Goal: Leave review/rating: Share an evaluation or opinion about a product, service, or content

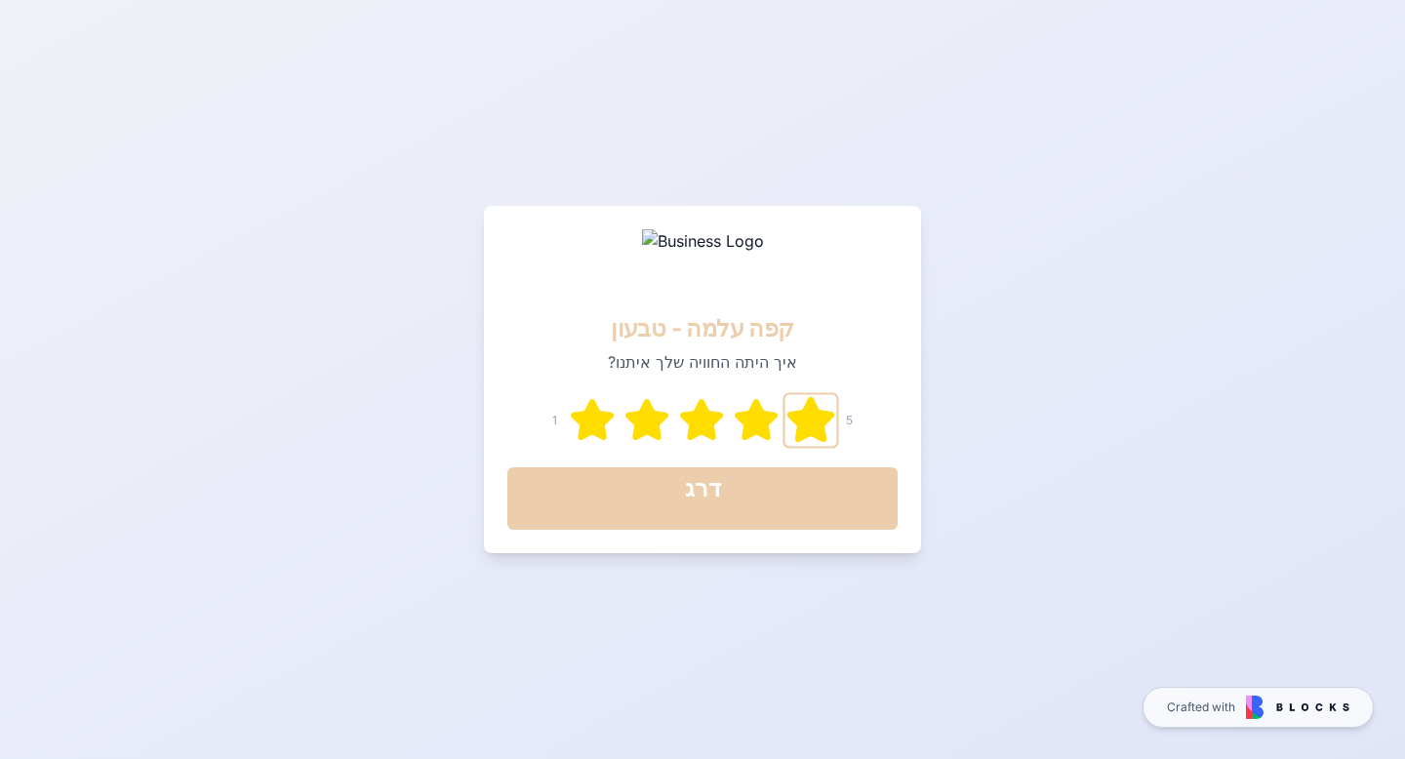
click at [808, 417] on icon at bounding box center [810, 419] width 43 height 41
click at [707, 505] on div "דרג google" at bounding box center [702, 498] width 37 height 51
click at [645, 419] on icon at bounding box center [646, 419] width 43 height 41
click at [715, 496] on div "דרג" at bounding box center [703, 488] width 36 height 31
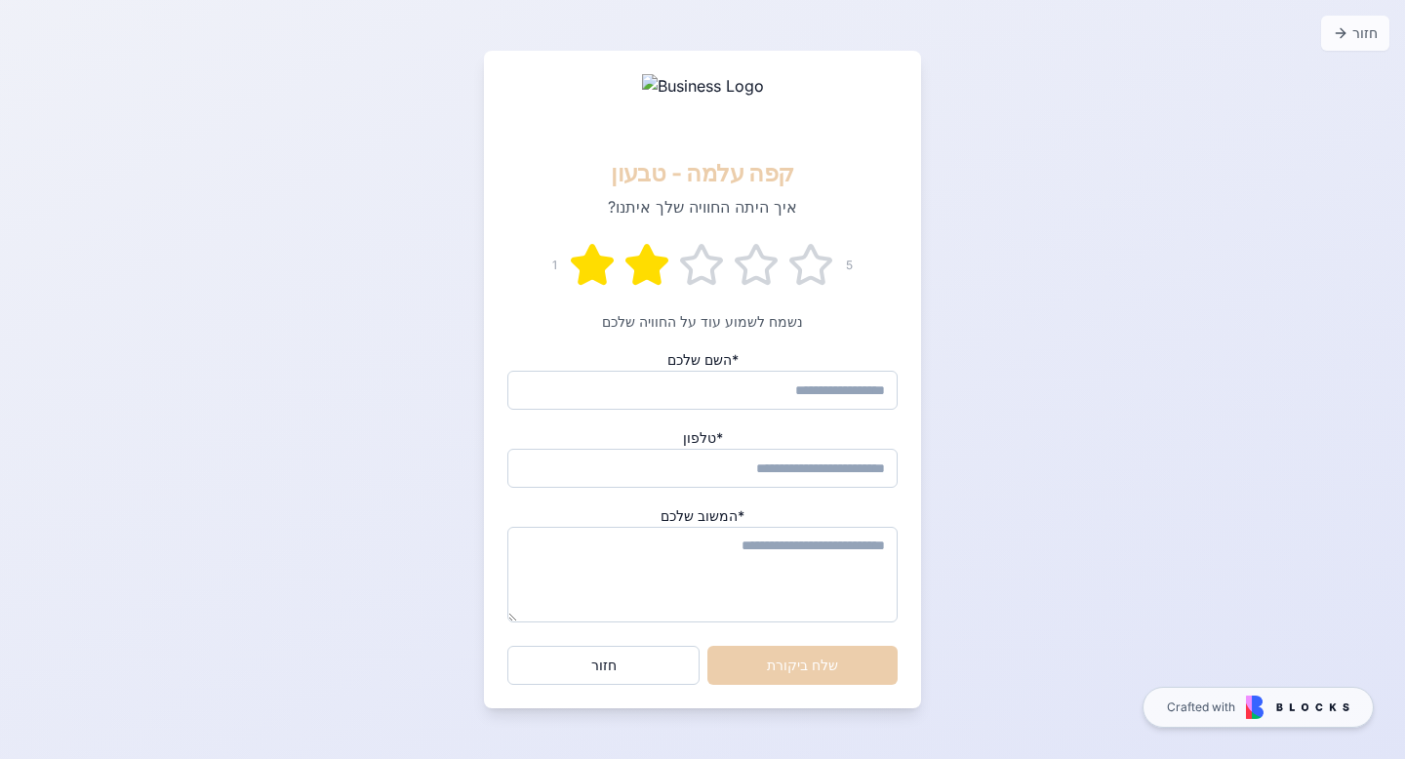
click at [821, 392] on input "השם שלכם *" at bounding box center [702, 390] width 390 height 39
type input "*"
click at [862, 472] on input "טלפון *" at bounding box center [702, 468] width 390 height 39
type input "*"
click at [871, 560] on textarea "המשוב שלכם *" at bounding box center [702, 575] width 390 height 96
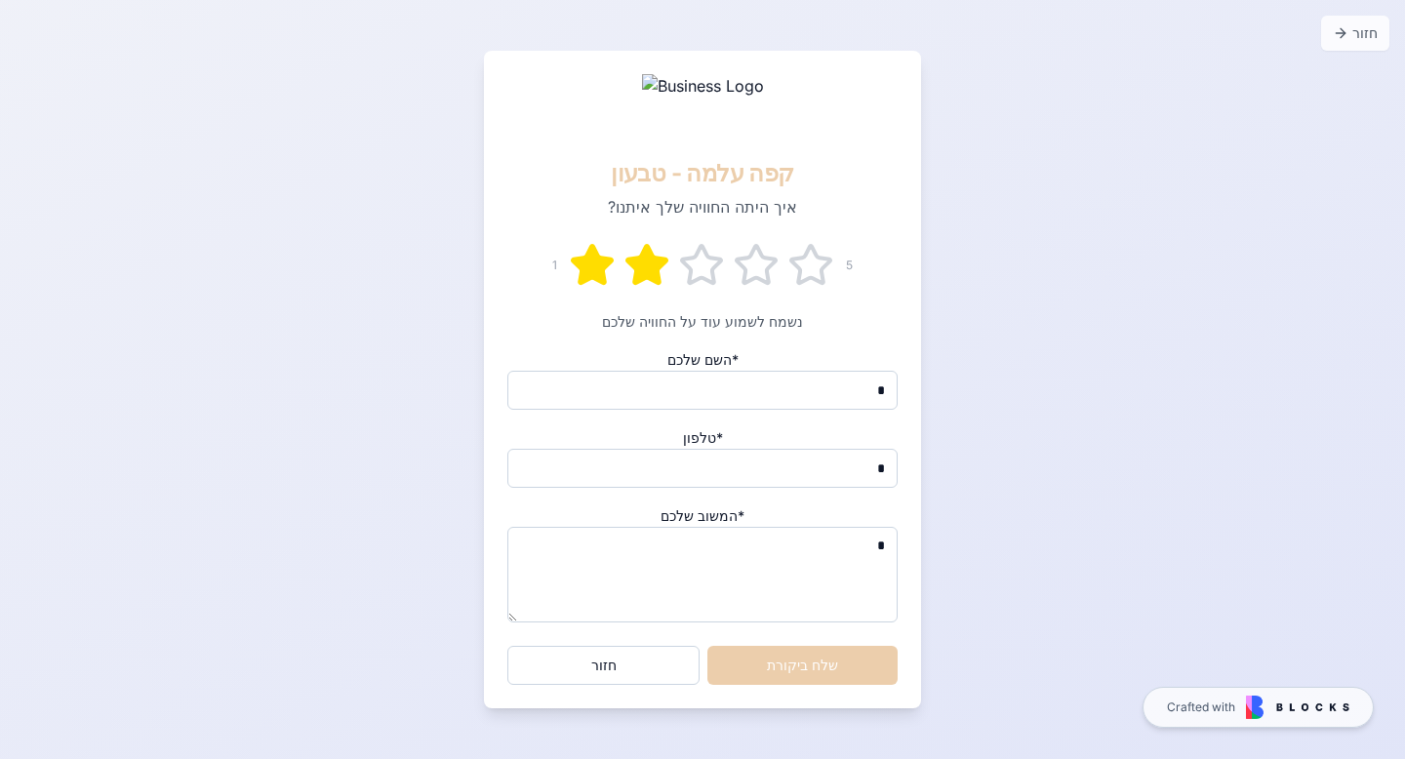
type textarea "*"
click at [811, 668] on button "שלח ביקורת" at bounding box center [802, 665] width 190 height 39
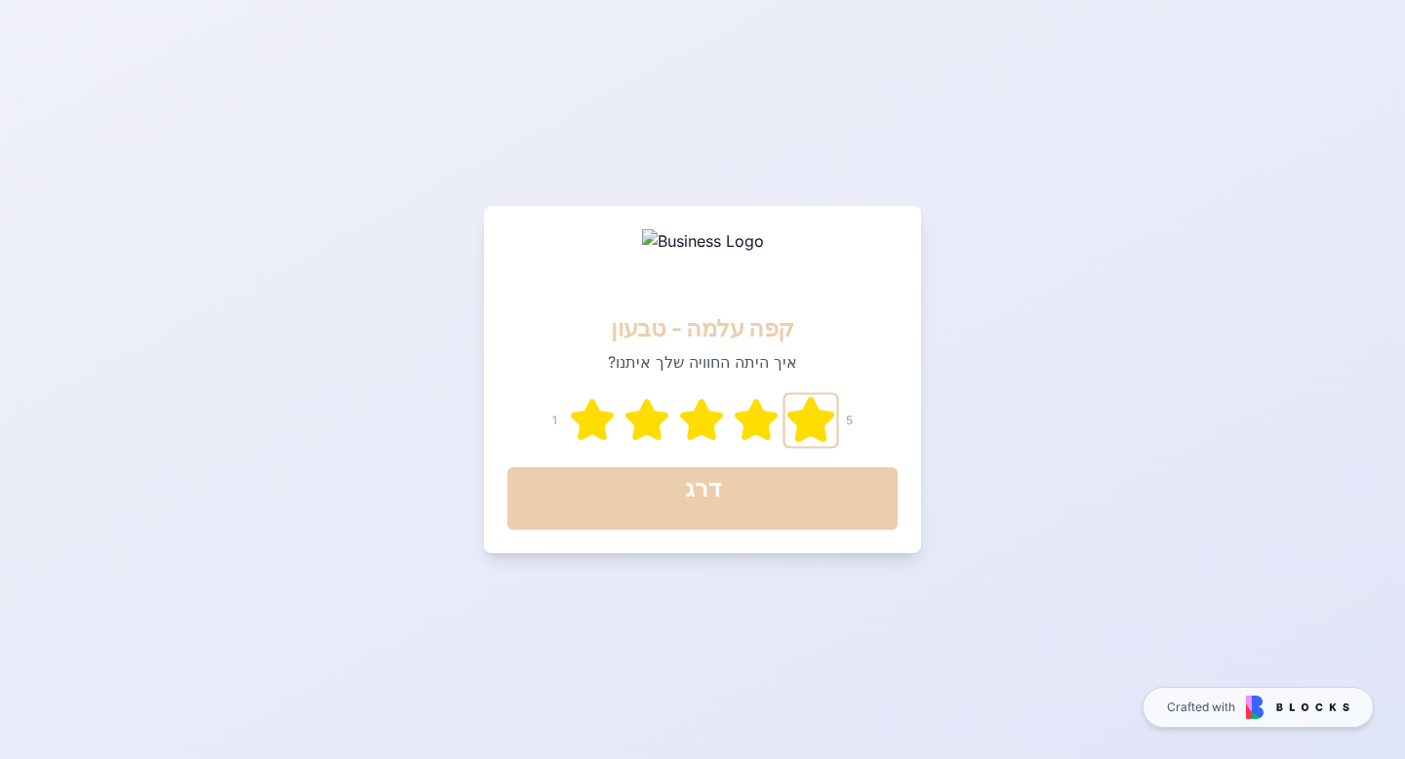
click at [812, 419] on icon at bounding box center [810, 419] width 43 height 41
click at [720, 510] on span "google" at bounding box center [702, 515] width 37 height 15
click at [646, 410] on icon at bounding box center [646, 419] width 43 height 41
click at [697, 508] on div "דרג" at bounding box center [703, 498] width 36 height 51
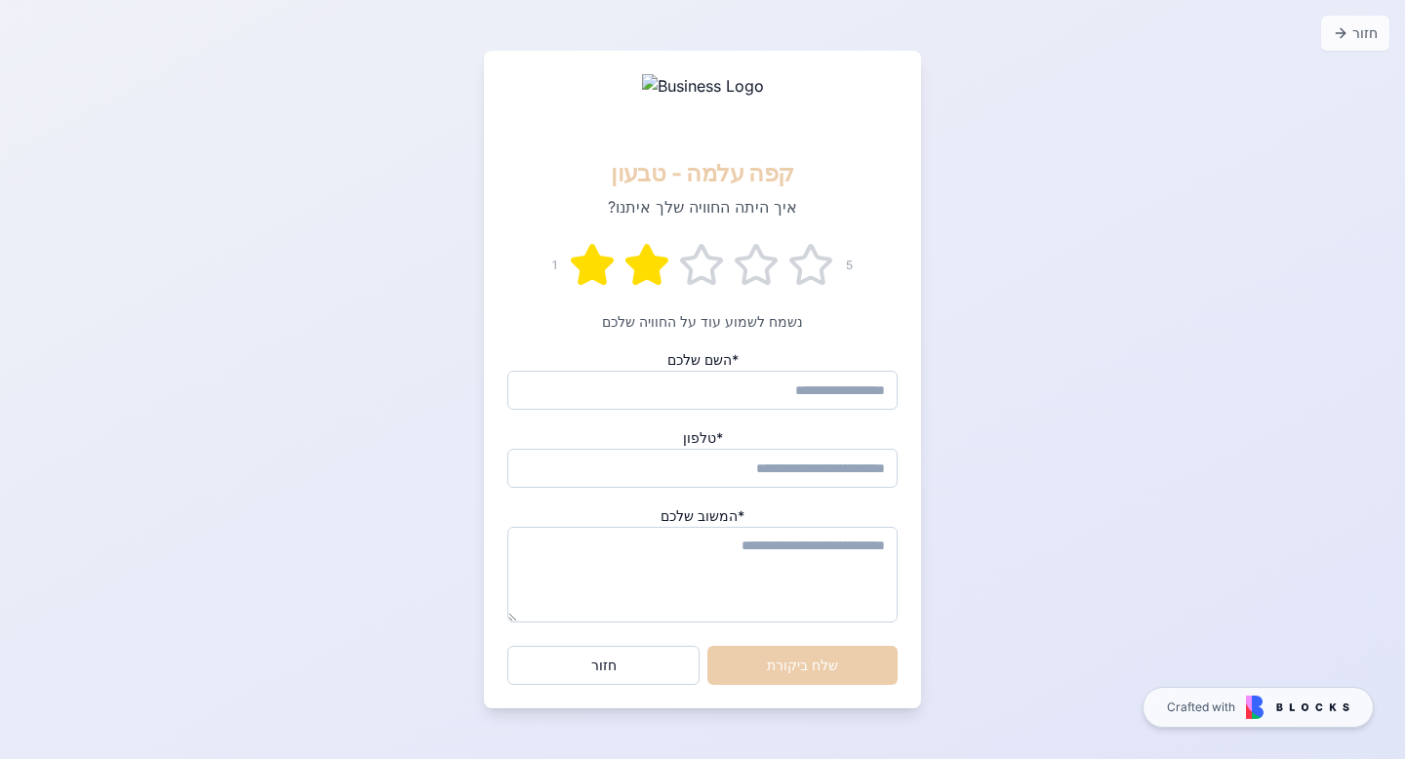
click at [823, 385] on input "השם שלכם *" at bounding box center [702, 390] width 390 height 39
click at [1034, 400] on div "חזור קפה עלמה - טבעון איך היתה החוויה שלך איתנו? 1 5 נשמח לשמוע עוד על החוויה ש…" at bounding box center [702, 379] width 1405 height 759
click at [872, 384] on input "השם שלכם *" at bounding box center [702, 390] width 390 height 39
type input "*****"
click at [1091, 424] on div "חזור קפה עלמה - טבעון איך היתה החוויה שלך איתנו? 1 5 נשמח לשמוע עוד על החוויה ש…" at bounding box center [702, 379] width 1405 height 759
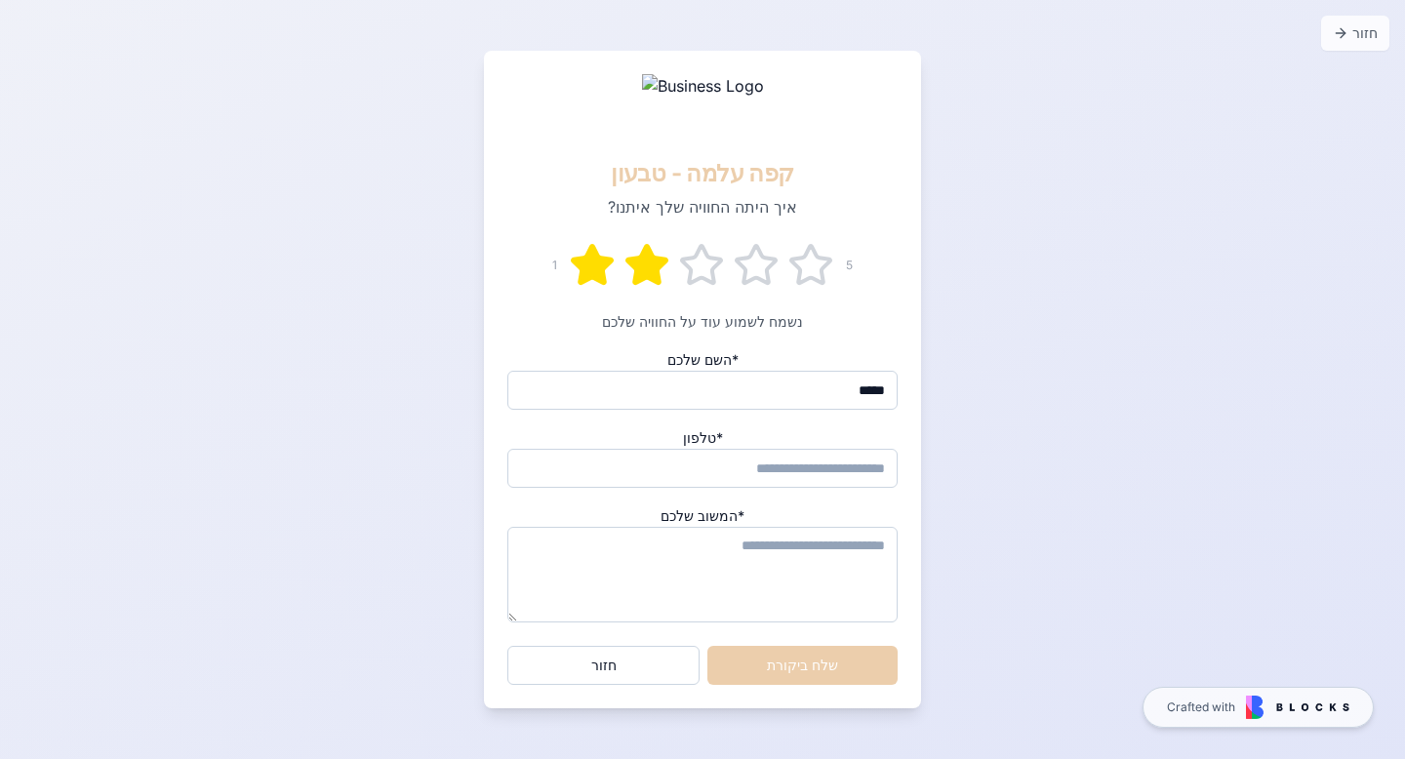
click at [1147, 233] on div "חזור קפה עלמה - טבעון איך היתה החוויה שלך איתנו? 1 5 נשמח לשמוע עוד על החוויה ש…" at bounding box center [702, 379] width 1405 height 759
click at [866, 465] on input "טלפון *" at bounding box center [702, 468] width 390 height 39
type input "*"
click at [859, 554] on textarea "המשוב שלכם *" at bounding box center [702, 575] width 390 height 96
click at [908, 136] on div "קפה עלמה - טבעון איך היתה החוויה שלך איתנו?" at bounding box center [702, 146] width 437 height 191
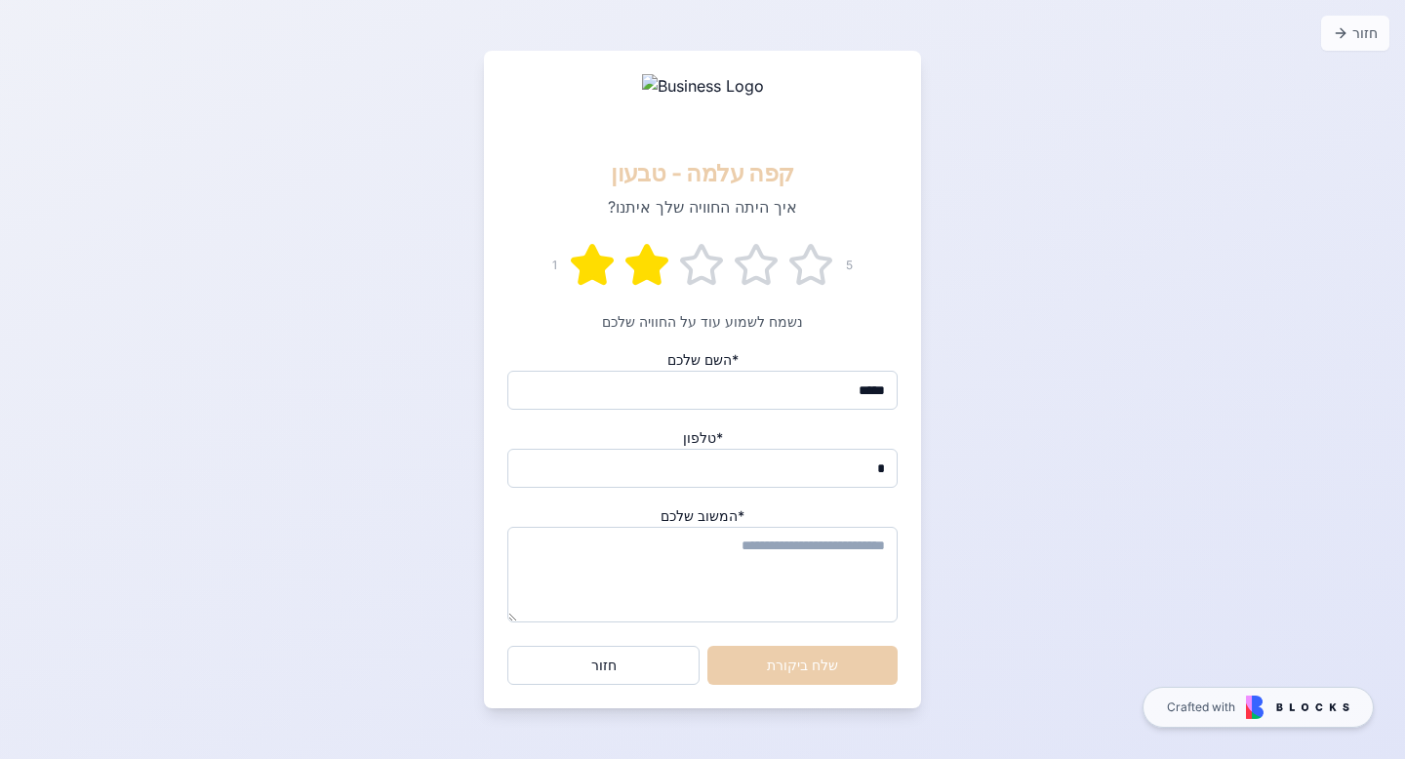
click at [1310, 24] on div "חזור קפה עלמה - טבעון איך היתה החוויה שלך איתנו? 1 5 נשמח לשמוע עוד על החוויה ש…" at bounding box center [702, 379] width 1405 height 759
click at [1350, 34] on button "חזור" at bounding box center [1355, 33] width 68 height 35
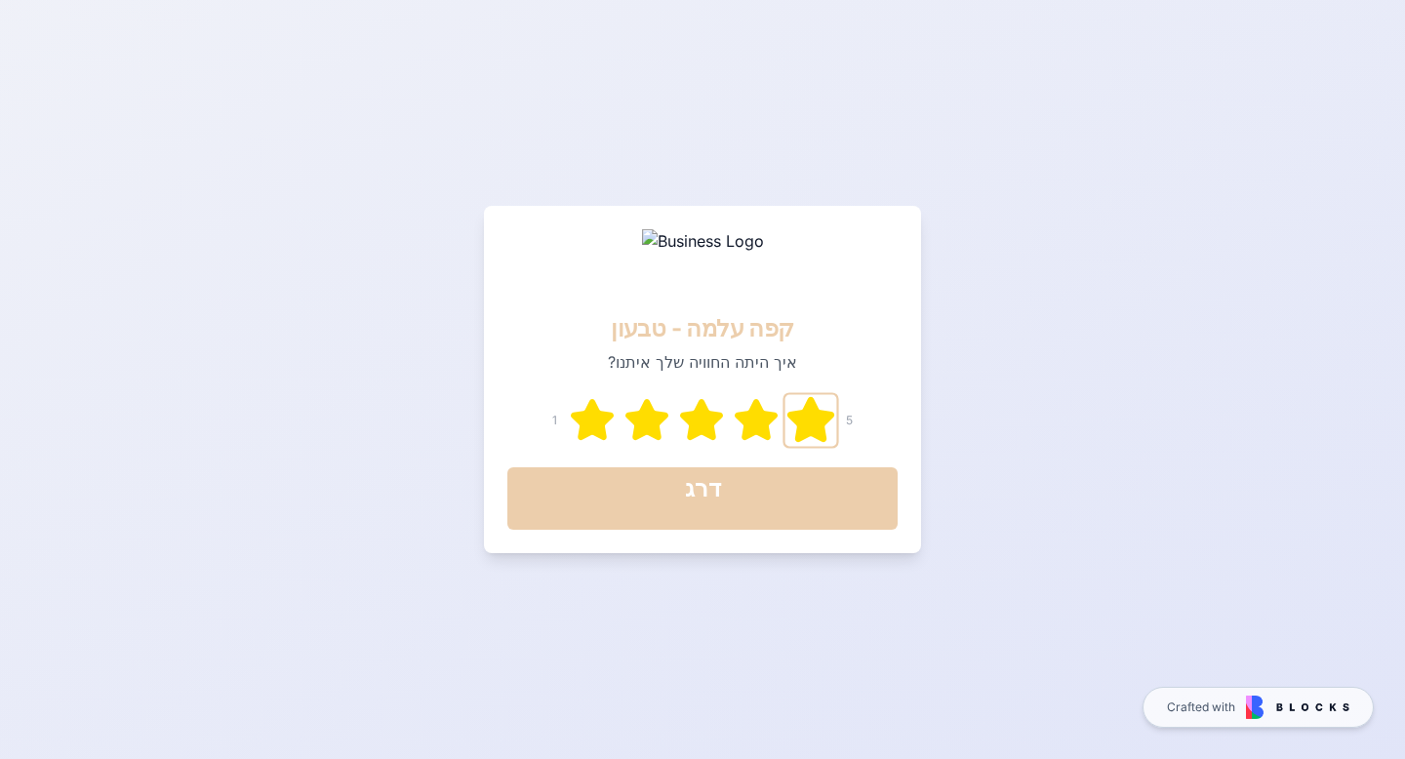
click at [811, 420] on icon at bounding box center [810, 419] width 43 height 41
click at [730, 490] on button "דרג google" at bounding box center [702, 498] width 390 height 62
click at [595, 422] on icon at bounding box center [592, 419] width 43 height 41
click at [708, 501] on div "דרג" at bounding box center [703, 488] width 36 height 31
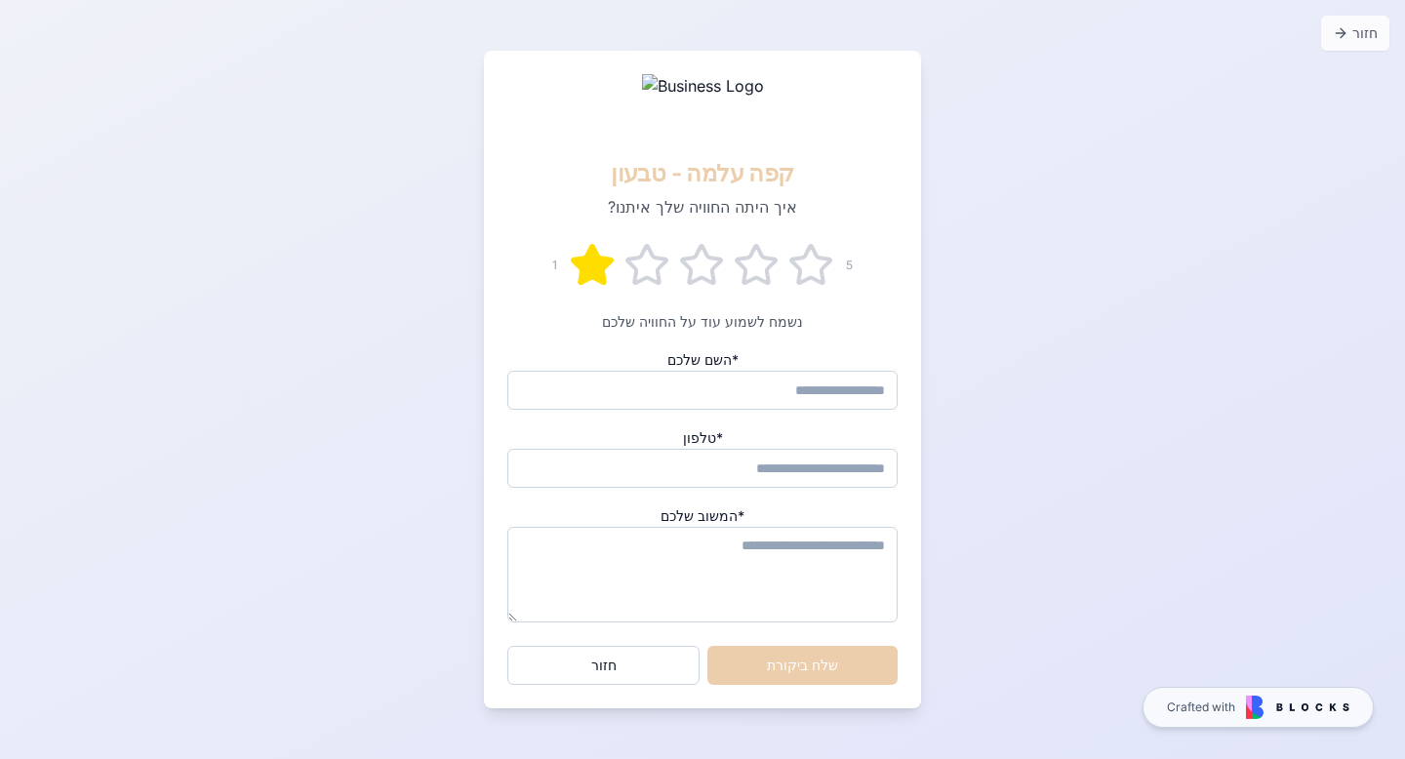
click at [823, 392] on input "השם שלכם *" at bounding box center [702, 390] width 390 height 39
click at [1207, 400] on div "חזור קפה עלמה - טבעון איך היתה החוויה שלך איתנו? 1 5 נשמח לשמוע עוד על החוויה ש…" at bounding box center [702, 379] width 1405 height 759
click at [649, 272] on icon at bounding box center [646, 265] width 47 height 47
click at [1364, 30] on button "חזור" at bounding box center [1355, 33] width 68 height 35
